Goal: Transaction & Acquisition: Purchase product/service

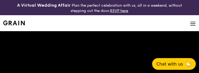
select select
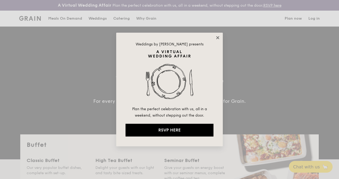
click at [199, 38] on icon at bounding box center [217, 37] width 3 height 3
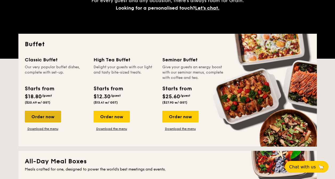
scroll to position [106, 0]
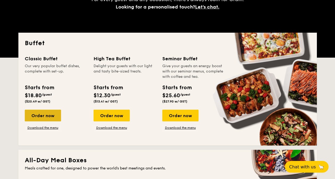
click at [48, 73] on div "Order now" at bounding box center [43, 116] width 36 height 12
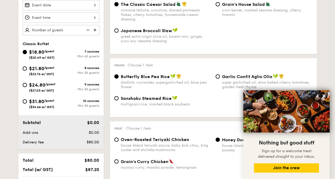
scroll to position [168, 0]
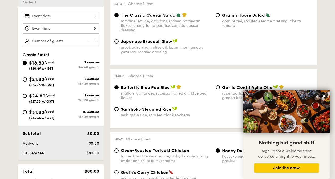
click at [27, 73] on div "$21.80 /guest ($23.76 w/ GST)" at bounding box center [42, 81] width 38 height 11
click at [27, 73] on input "$21.80 /guest ($23.76 w/ GST) 8 courses Min 30 guests" at bounding box center [25, 79] width 4 height 4
radio input "true"
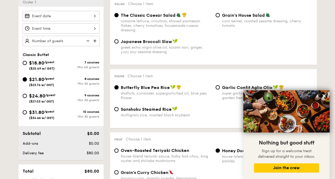
radio input "true"
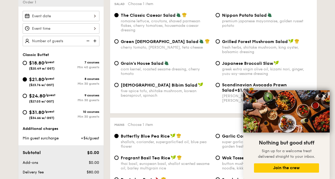
click at [24, 73] on div "$21.80 /guest ($23.76 w/ GST)" at bounding box center [42, 81] width 38 height 11
click at [24, 73] on input "$21.80 /guest ($23.76 w/ GST) 8 courses Min 30 guests" at bounding box center [25, 79] width 4 height 4
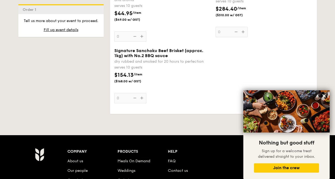
scroll to position [1317, 0]
